Goal: Task Accomplishment & Management: Manage account settings

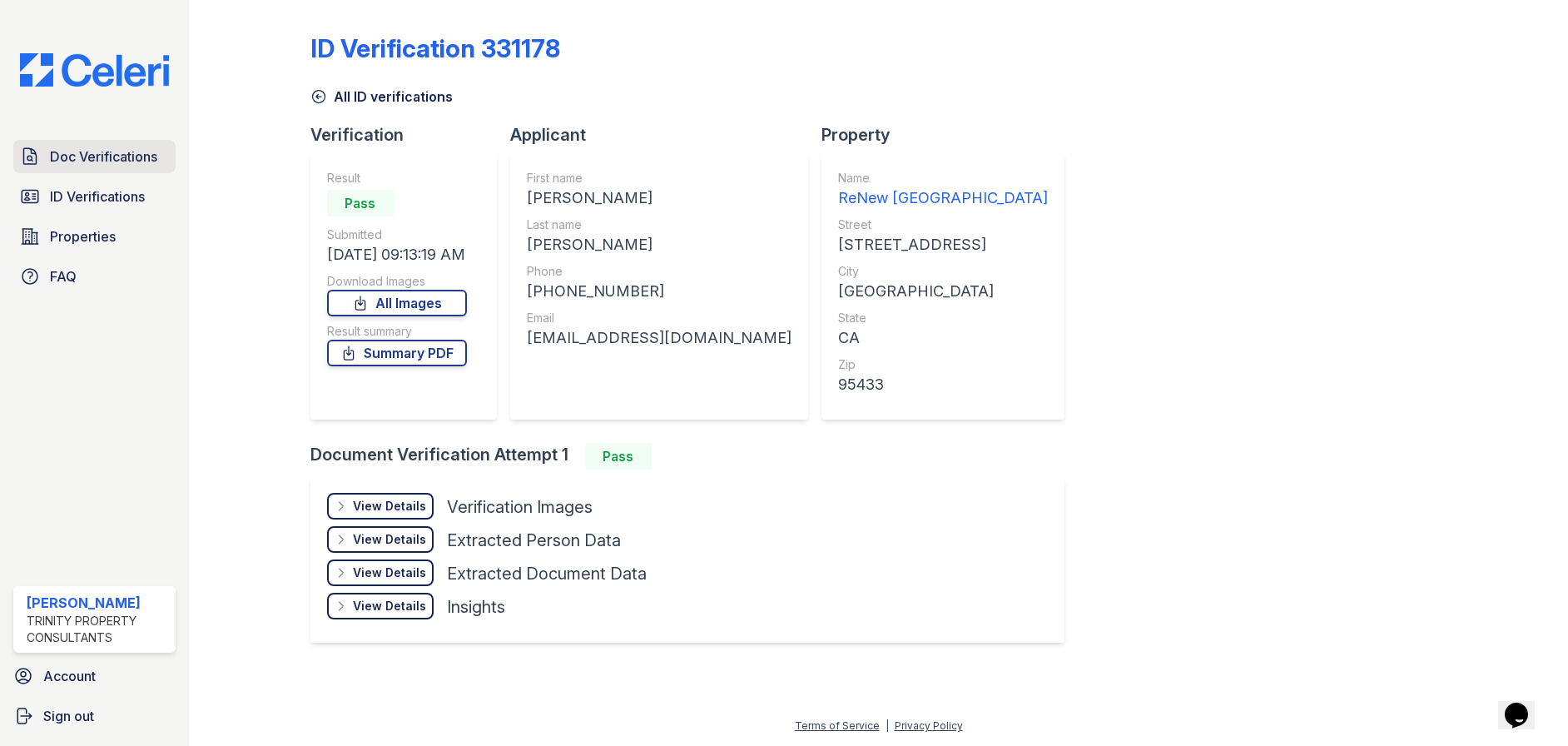
click at [122, 148] on span "Doc Verifications" at bounding box center [104, 156] width 107 height 20
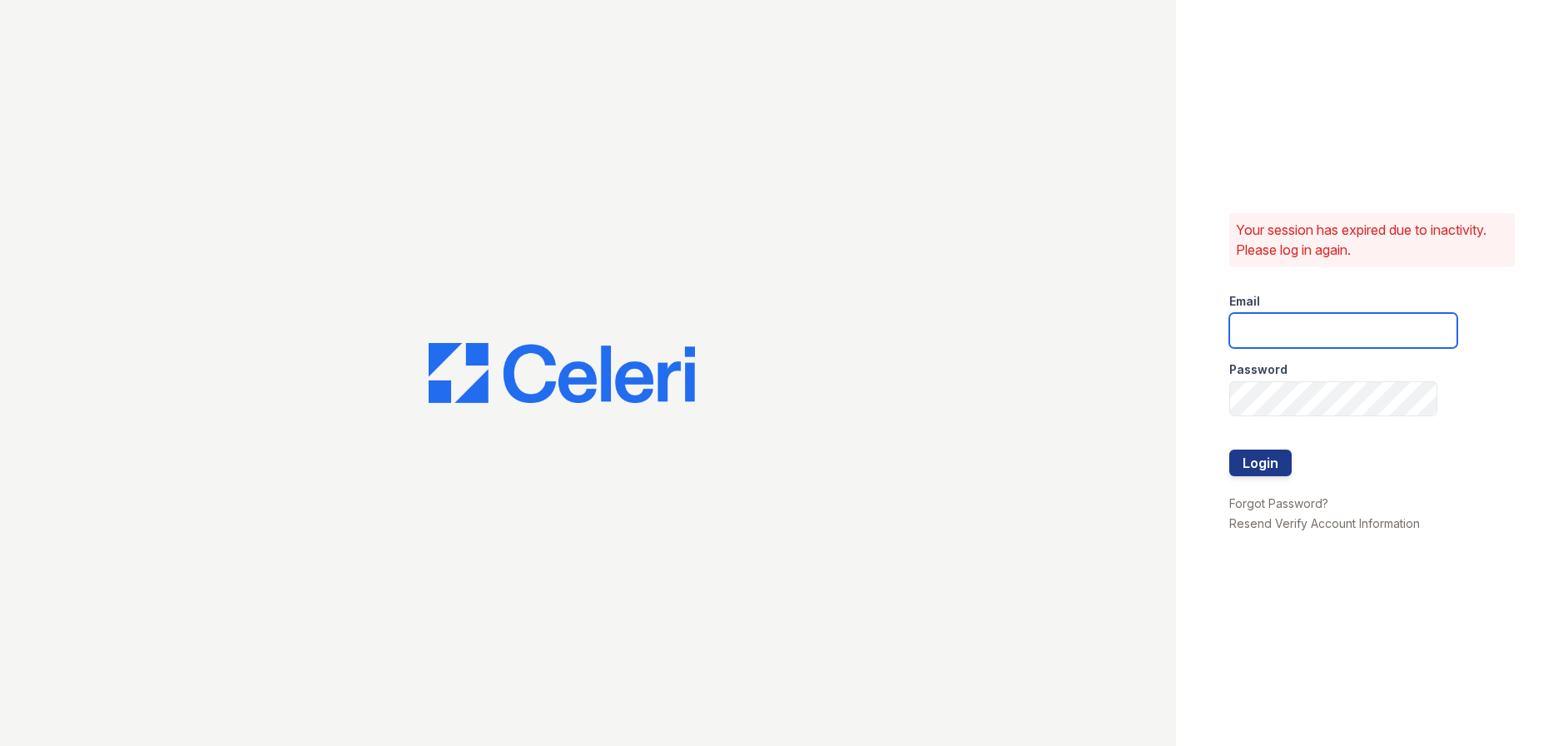
click at [1328, 327] on input "email" at bounding box center [1343, 330] width 228 height 35
type input "megan.hawkins@trinity-pm.com"
click at [1270, 458] on button "Login" at bounding box center [1260, 462] width 62 height 26
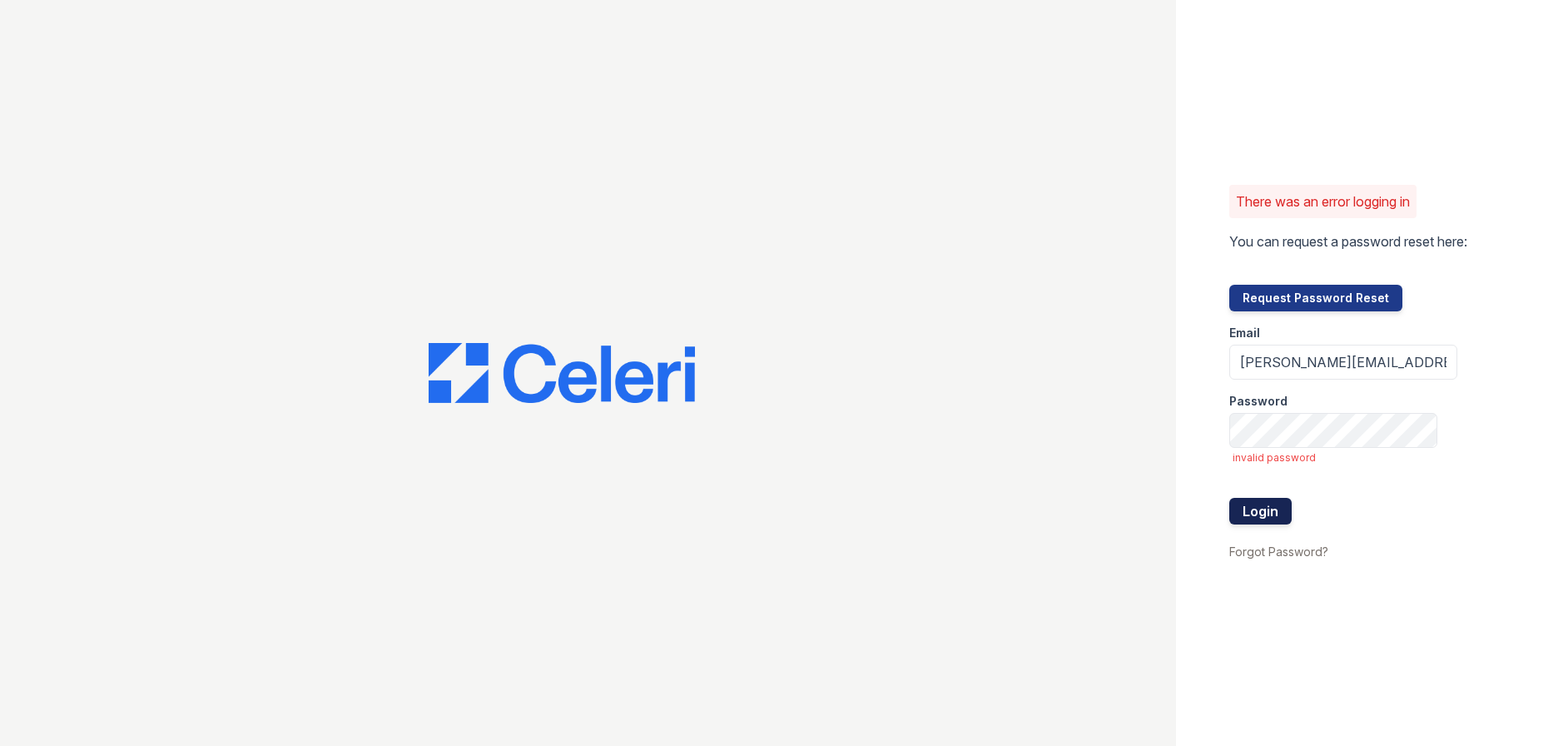
click at [1252, 506] on button "Login" at bounding box center [1260, 511] width 62 height 26
click at [1241, 360] on input "megan.hawkins@trinity-pm.com" at bounding box center [1343, 361] width 228 height 35
drag, startPoint x: 1325, startPoint y: 361, endPoint x: 1202, endPoint y: 361, distance: 123.0
click at [1202, 361] on div "There was an error logging in You can request a password reset here: Request Pa…" at bounding box center [1372, 373] width 392 height 746
type input "megan.hawkins@trinity-pm.com"
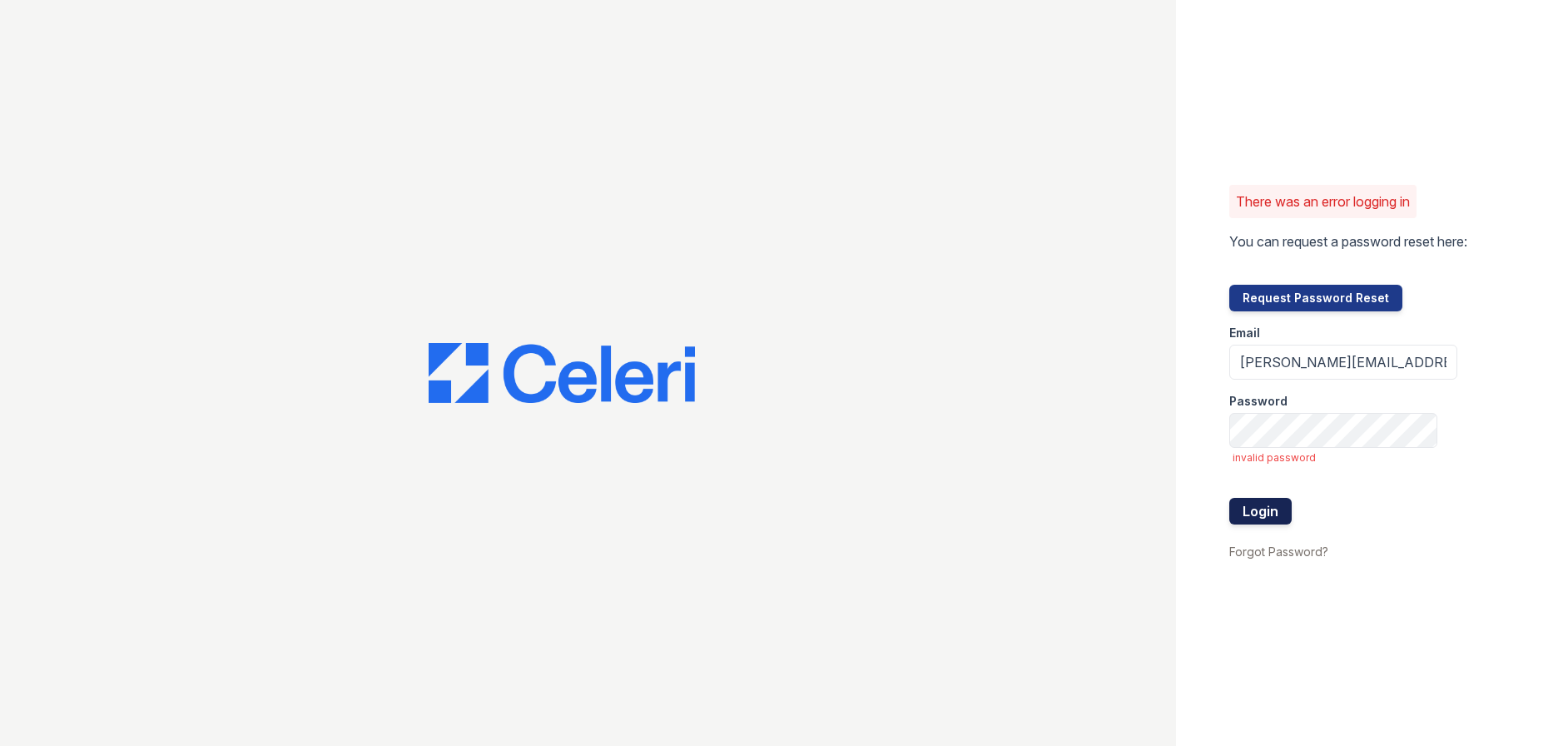
click at [1263, 512] on button "Login" at bounding box center [1260, 511] width 62 height 26
